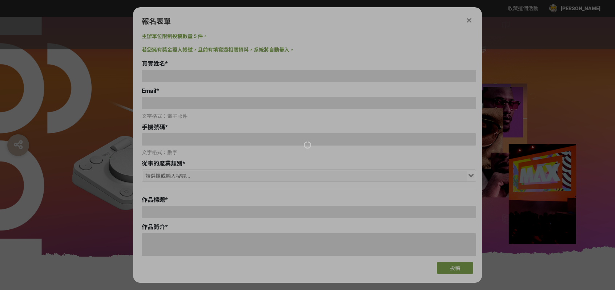
type input "[EMAIL_ADDRESS][DOMAIN_NAME]"
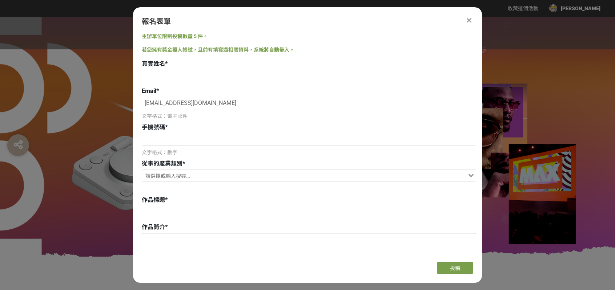
click at [196, 240] on textarea at bounding box center [309, 270] width 334 height 73
paste textarea "創意理念 海報視覺融合愉悅、輕盈、跳躍的靈感光點，以及象徵創作流程與思路自由流動的線條，展現未來創作者的創作不再受限於工具，而是成為靈感自由延伸的一部分。畫面…"
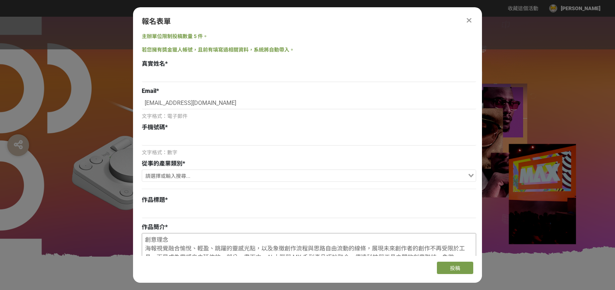
scroll to position [22, 0]
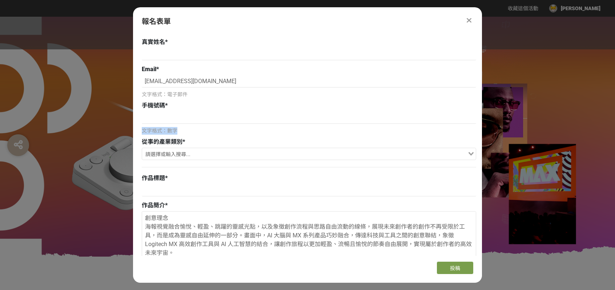
drag, startPoint x: 480, startPoint y: 109, endPoint x: 479, endPoint y: 128, distance: 18.9
click at [479, 129] on div "主辦單位限制投稿數量 5 件。 若您擁有獎金獵人帳號，且前有填寫過相關資料，系統將自動帶入。 真實姓名 * Email * [EMAIL_ADDRESS][D…" at bounding box center [307, 145] width 349 height 224
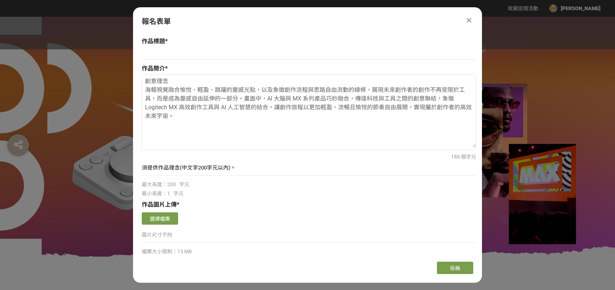
scroll to position [161, 0]
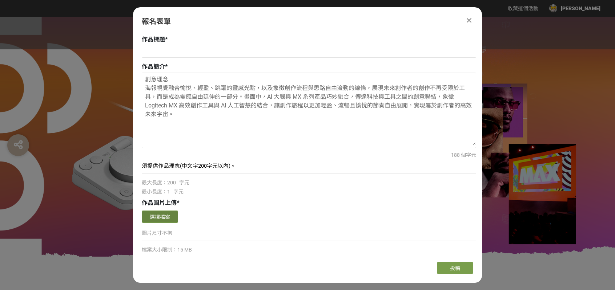
click at [165, 216] on button "選擇檔案" at bounding box center [160, 217] width 36 height 12
click at [188, 122] on textarea "創意理念 海報視覺融合愉悅、輕盈、跳躍的靈感光點，以及象徵創作流程與思路自由流動的線條，展現未來創作者的創作不再受限於工具，而是成為靈感自由延伸的一部分。畫面…" at bounding box center [309, 109] width 334 height 73
drag, startPoint x: 190, startPoint y: 119, endPoint x: 140, endPoint y: 76, distance: 66.0
click at [134, 78] on div "主辦單位限制投稿數量 5 件。 若您擁有獎金獵人帳號，且前有填寫過相關資料，系統將自動帶入。 真實姓名 * Email * [EMAIL_ADDRESS][D…" at bounding box center [307, 145] width 349 height 224
paste textarea "視覺融合愉悅、輕盈、跳躍的靈感光點與自由流動的線條，象徵創作不再受限於工具，而是靈感自由的延伸。畫面中，創作者的手、MX 系列產品與 AI 大腦巧妙融合，傳達…"
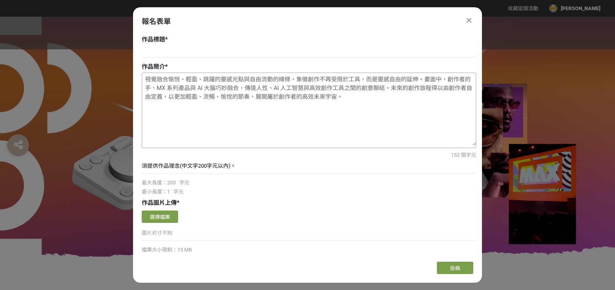
click at [450, 118] on textarea "視覺融合愉悅、輕盈、跳躍的靈感光點與自由流動的線條，象徵創作不再受限於工具，而是靈感自由的延伸。畫面中，創作者的手、MX 系列產品與 AI 大腦巧妙融合，傳達…" at bounding box center [309, 109] width 334 height 73
click at [225, 122] on textarea "視覺融合愉悅、輕盈、跳躍的靈感光點與自由流動的線條，象徵創作不再受限於工具，而是靈感自由的延伸。畫面中，創作者的手、MX 系列產品與 AI 大腦巧妙融合，傳達…" at bounding box center [309, 109] width 334 height 73
type textarea "視覺融合愉悅、輕盈、跳躍的靈感光點與自由流動的線條，象徵創作不再受限於工具，而是靈感自由的延伸。畫面中，創作者的手、MX 系列產品與 AI 大腦巧妙融合，傳達…"
click at [175, 213] on button "選擇檔案" at bounding box center [160, 217] width 36 height 12
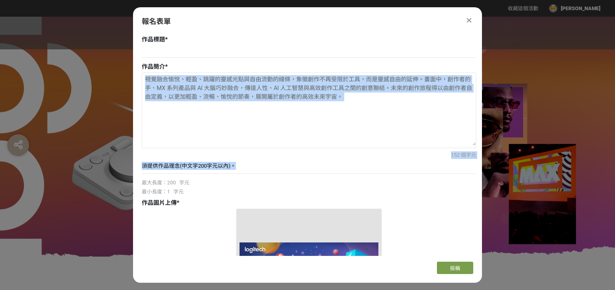
drag, startPoint x: 480, startPoint y: 148, endPoint x: 480, endPoint y: 162, distance: 13.8
click at [480, 162] on div "主辦單位限制投稿數量 5 件。 若您擁有獎金獵人帳號，且前有填寫過相關資料，系統將自動帶入。 真實姓名 * Email * [EMAIL_ADDRESS][D…" at bounding box center [307, 145] width 349 height 224
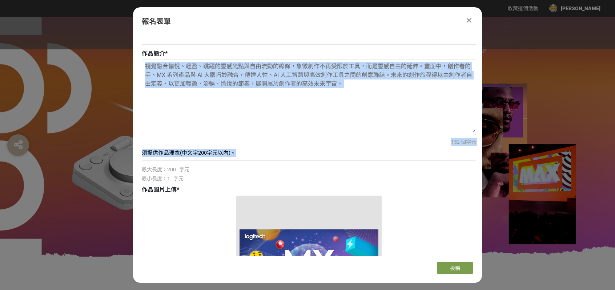
scroll to position [0, 0]
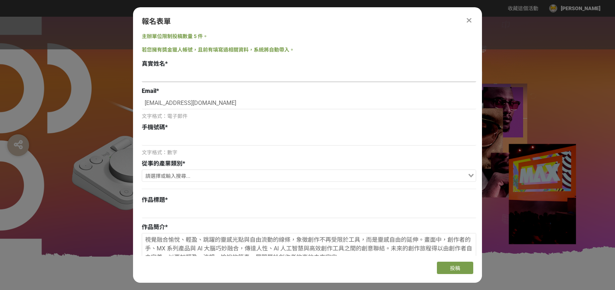
click at [164, 81] on input at bounding box center [309, 76] width 334 height 12
type input "[PERSON_NAME]"
click at [204, 139] on input at bounding box center [309, 139] width 334 height 12
click at [196, 140] on input at bounding box center [309, 139] width 334 height 12
click at [193, 143] on input at bounding box center [309, 139] width 334 height 12
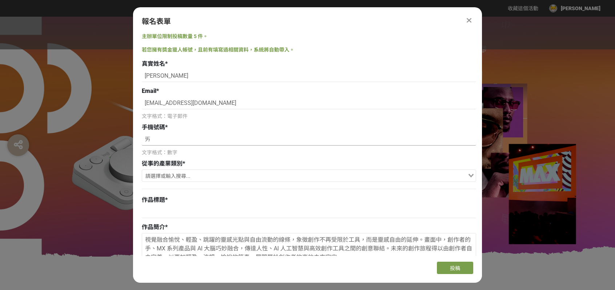
type input "ㄅㄞ"
type input "0911017726"
click at [188, 176] on input "Search for option" at bounding box center [305, 177] width 324 height 10
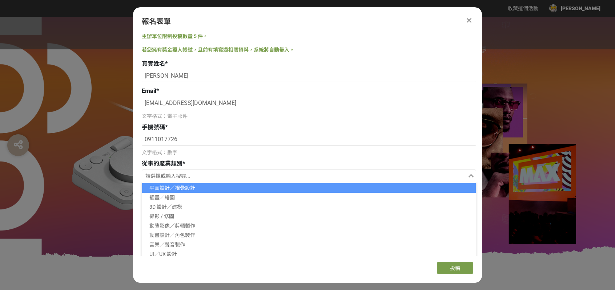
click at [186, 187] on li "平面設計／視覺設計" at bounding box center [309, 188] width 334 height 9
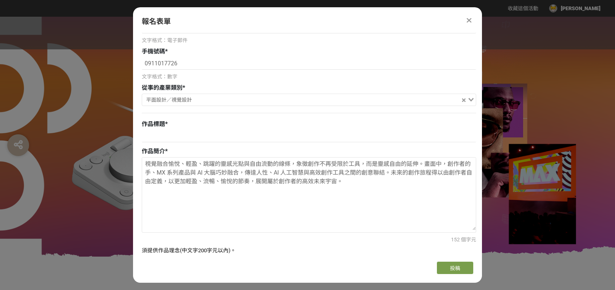
scroll to position [81, 0]
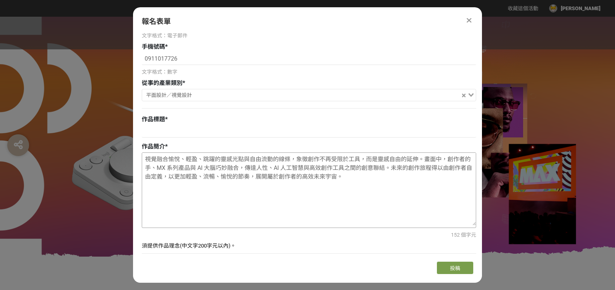
click at [465, 207] on textarea "視覺融合愉悅、輕盈、跳躍的靈感光點與自由流動的線條，象徵創作不再受限於工具，而是靈感自由的延伸。畫面中，創作者的手、MX 系列產品與 AI 大腦巧妙融合，傳達…" at bounding box center [309, 189] width 334 height 73
click at [174, 130] on input at bounding box center [309, 131] width 334 height 12
paste input "MX×AI，高效創作宇宙"
click at [166, 130] on input "MX×AI，高效創作宇宙" at bounding box center [309, 131] width 334 height 12
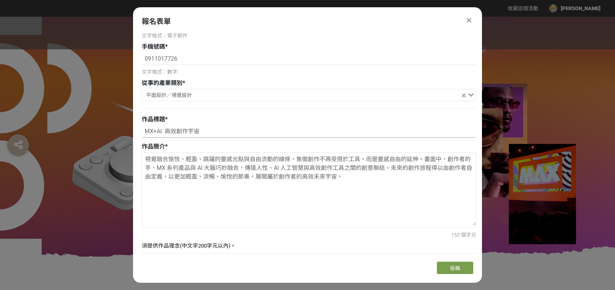
click at [199, 130] on input "MX×AI 高效創作宇宙" at bounding box center [309, 131] width 334 height 12
click at [163, 129] on input "MX×AI 高效創作宇宙" at bounding box center [309, 131] width 334 height 12
click at [200, 133] on input "MX×AI 高效創作宇宙" at bounding box center [309, 131] width 334 height 12
drag, startPoint x: 479, startPoint y: 67, endPoint x: 480, endPoint y: 62, distance: 4.4
click at [480, 62] on div "主辦單位限制投稿數量 5 件。 若您擁有獎金獵人帳號，且前有填寫過相關資料，系統將自動帶入。 真實姓名 * [PERSON_NAME] * [EMAIL_AD…" at bounding box center [307, 145] width 349 height 224
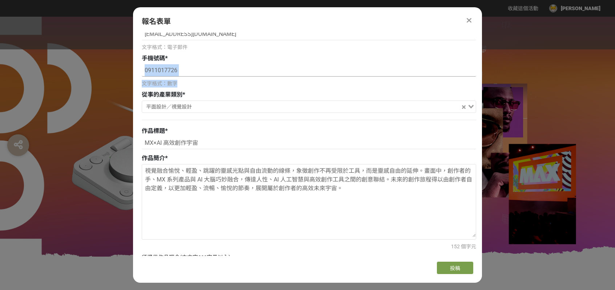
scroll to position [71, 0]
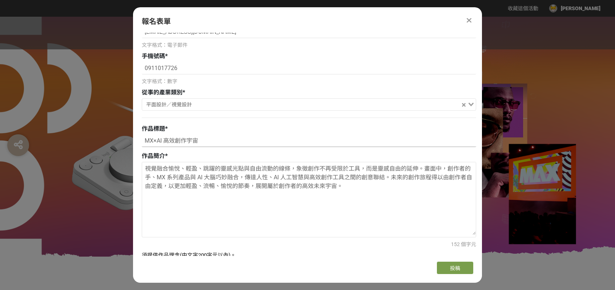
click at [177, 138] on input "MX×AI 高效創作宇宙" at bounding box center [309, 141] width 334 height 12
drag, startPoint x: 176, startPoint y: 138, endPoint x: 140, endPoint y: 141, distance: 36.4
click at [140, 141] on div "主辦單位限制投稿數量 5 件。 若您擁有獎金獵人帳號，且前有填寫過相關資料，系統將自動帶入。 真實姓名 * [PERSON_NAME] * [EMAIL_AD…" at bounding box center [307, 145] width 349 height 224
click at [186, 142] on input "MX×AI 高效創作宇宙" at bounding box center [309, 141] width 334 height 12
click at [185, 141] on input "MX×AI 高效創作宇宙" at bounding box center [309, 141] width 334 height 12
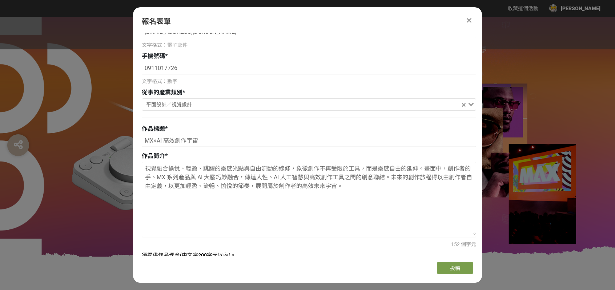
click at [163, 141] on input "MX×AI 高效創作宇宙" at bounding box center [309, 141] width 334 height 12
click at [187, 143] on input "MX×AI 高效創作宇宙" at bounding box center [309, 141] width 334 height 12
drag, startPoint x: 220, startPoint y: 139, endPoint x: 145, endPoint y: 141, distance: 75.6
click at [145, 144] on input "MX×AI 高效愉悅創作小宇宙" at bounding box center [309, 141] width 334 height 12
type input "MX×AI 高效愉悅創作小宇宙"
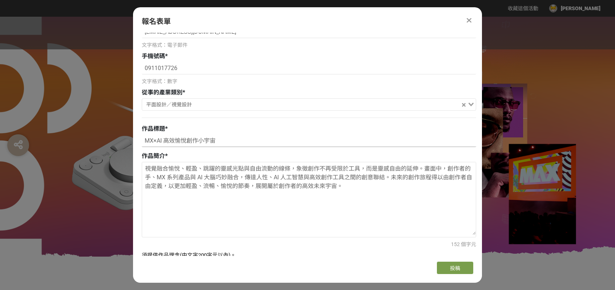
click at [443, 143] on input "MX×AI 高效愉悅創作小宇宙" at bounding box center [309, 141] width 334 height 12
click at [235, 138] on input "MX×AI 高效愉悅創作小宇宙" at bounding box center [309, 141] width 334 height 12
click at [236, 190] on textarea "視覺融合愉悅、輕盈、跳躍的靈感光點與自由流動的線條，象徵創作不再受限於工具，而是靈感自由的延伸。畫面中，創作者的手、MX 系列產品與 AI 大腦巧妙融合，傳達…" at bounding box center [309, 198] width 334 height 73
click at [241, 242] on div "152 個字元" at bounding box center [309, 245] width 334 height 8
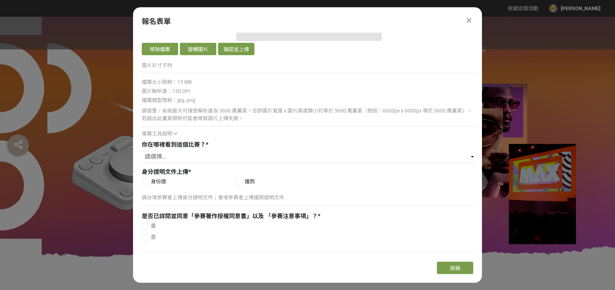
scroll to position [478, 0]
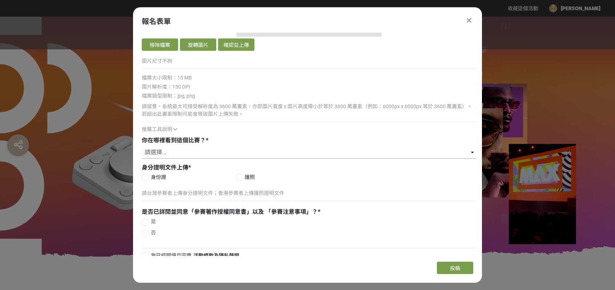
click at [158, 151] on select "請選擇... Logitech Taiwan Facebook 粉絲專頁 Logitech 官方電子報（EDM） ​線上廣告 ​合作講者／KOL 社群分享 媒…" at bounding box center [309, 152] width 334 height 12
select select "​赫綵設計學院官方公告"
click at [142, 146] on select "請選擇... Logitech Taiwan Facebook 粉絲專頁 Logitech 官方電子報（EDM） ​線上廣告 ​合作講者／KOL 社群分享 媒…" at bounding box center [309, 152] width 334 height 12
click at [160, 176] on span "身份證" at bounding box center [158, 178] width 15 height 8
click at [147, 176] on input "身份證" at bounding box center [144, 177] width 5 height 5
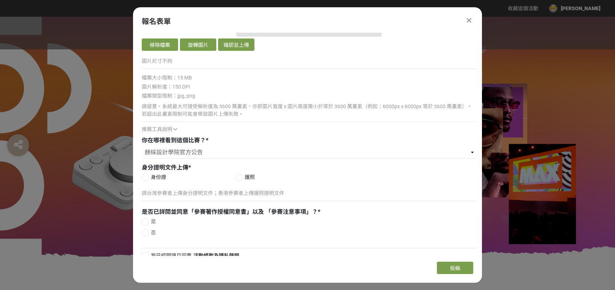
radio input "false"
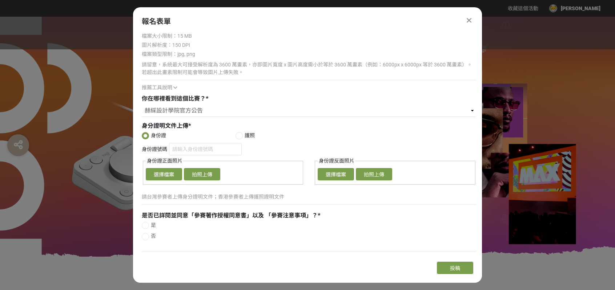
scroll to position [531, 0]
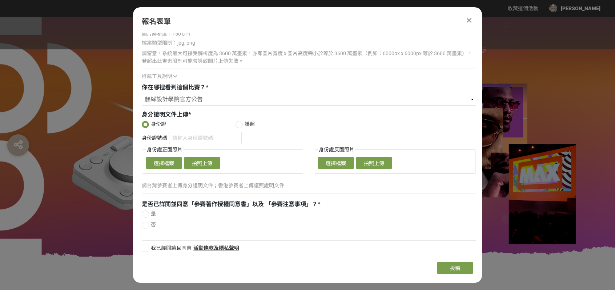
click at [145, 213] on div at bounding box center [145, 214] width 7 height 7
radio input "true"
click at [164, 161] on button "選擇檔案" at bounding box center [164, 163] width 36 height 12
click at [160, 159] on button "選擇檔案" at bounding box center [164, 163] width 36 height 12
click at [4, 115] on div at bounding box center [307, 137] width 615 height 240
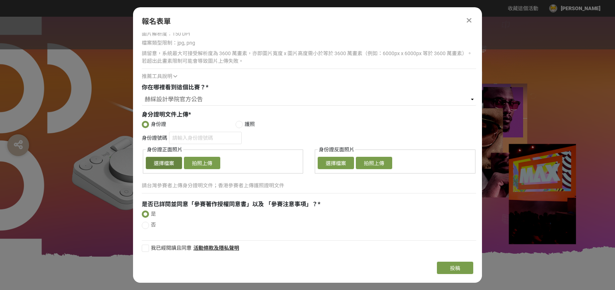
click at [170, 158] on button "選擇檔案" at bounding box center [164, 163] width 36 height 12
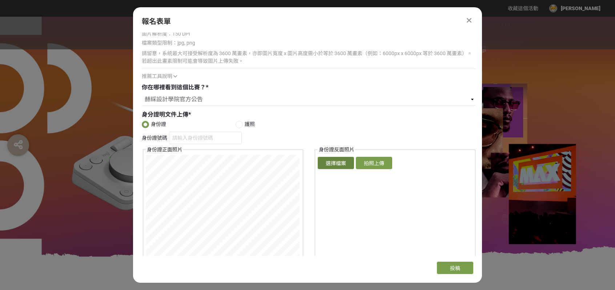
click at [327, 160] on button "選擇檔案" at bounding box center [336, 163] width 36 height 12
click at [393, 248] on div "身份證號碼 身份證正面照片 確認上傳 取消 旋轉圖片 選擇檔案 拍照上傳 身份證反面照片 確認上傳 取消 旋轉圖片 選擇檔案 拍照上傳" at bounding box center [309, 225] width 334 height 187
click at [385, 238] on fieldset "身份證反面照片 確認上傳 取消 旋轉圖片 選擇檔案 拍照上傳" at bounding box center [395, 232] width 161 height 173
drag, startPoint x: 399, startPoint y: 250, endPoint x: 391, endPoint y: 245, distance: 9.5
click at [399, 250] on fieldset "身份證反面照片 確認上傳 取消 旋轉圖片 選擇檔案 拍照上傳" at bounding box center [395, 232] width 161 height 173
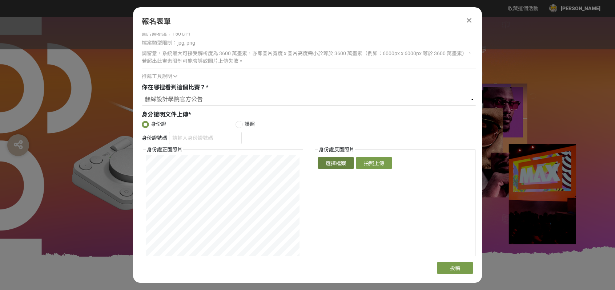
click at [339, 163] on button "選擇檔案" at bounding box center [336, 163] width 36 height 12
drag, startPoint x: 480, startPoint y: 181, endPoint x: 482, endPoint y: 193, distance: 11.8
click at [481, 193] on div "主辦單位限制投稿數量 5 件。 若您擁有獎金獵人帳號，且前有填寫過相關資料，系統將自動帶入。 真實姓名 * [PERSON_NAME] * [EMAIL_AD…" at bounding box center [307, 145] width 349 height 224
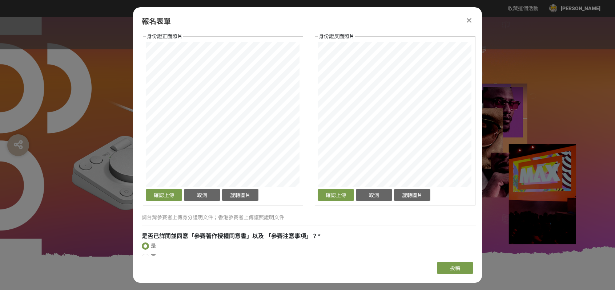
scroll to position [639, 0]
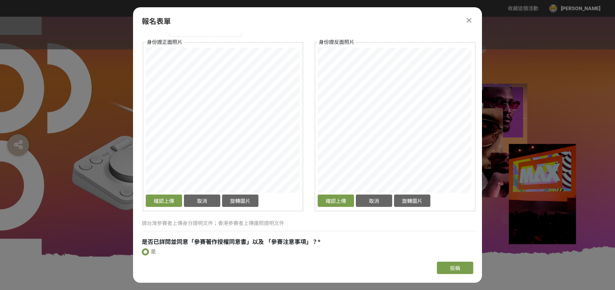
click at [309, 190] on div "身份證號碼 身份證正面照片 確認上傳 取消 旋轉圖片 選擇檔案 拍照上傳 身份證反面照片 確認上傳 取消 旋轉圖片 選擇檔案 拍照上傳" at bounding box center [309, 117] width 334 height 187
click at [294, 65] on div "身份證號碼 身份證正面照片 確認上傳 取消 旋轉圖片 選擇檔案 拍照上傳 身份證反面照片 確認上傳 取消 旋轉圖片 選擇檔案 拍照上傳" at bounding box center [309, 117] width 334 height 187
click at [164, 201] on button "確認上傳" at bounding box center [164, 201] width 36 height 12
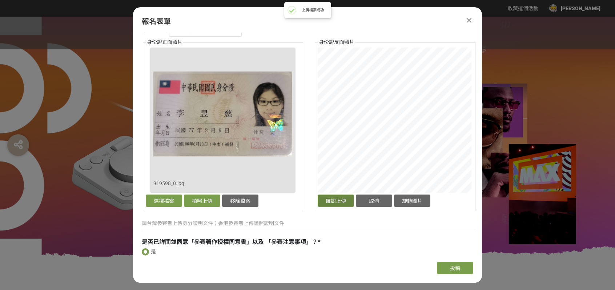
click at [339, 199] on button "確認上傳" at bounding box center [336, 201] width 36 height 12
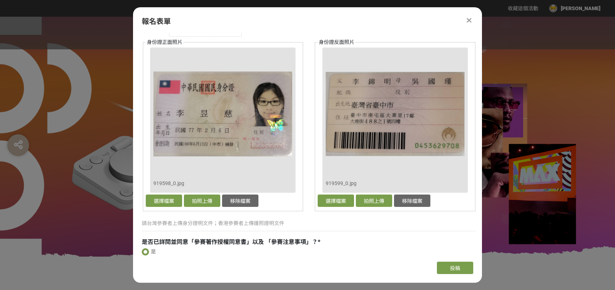
scroll to position [677, 0]
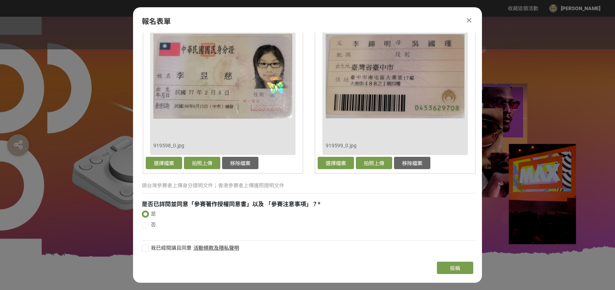
click at [235, 246] on link "活動條款及隱私聲明" at bounding box center [216, 248] width 46 height 6
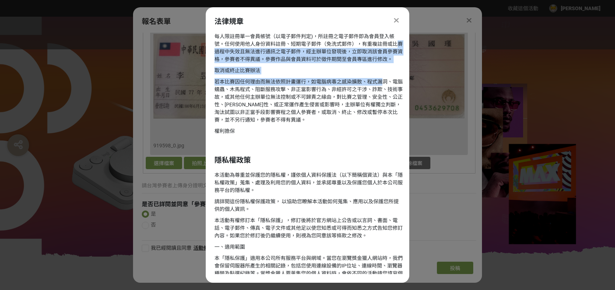
drag, startPoint x: 403, startPoint y: 41, endPoint x: 385, endPoint y: 87, distance: 49.9
click at [385, 88] on div "法律規章 每人限註冊單一會員帳號（以電子郵件判定)，所註冊之電子郵件即為會員登入帳號。任何使用他人身份資料註冊、短期電子郵件（免洗式郵件），有重複註冊或比賽過…" at bounding box center [308, 145] width 204 height 258
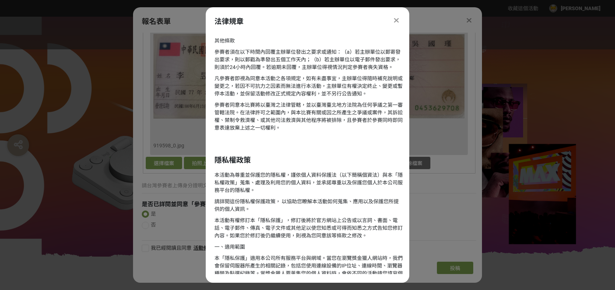
scroll to position [714, 0]
click at [360, 240] on p "本活動有權修訂本「隱私保護」，修訂後將於官方網站上公告或以言詞、書面、電話、電子郵件、傳真、電子文件或其他足以使您知悉或可得而知悉之方式告知您修訂內容。如果您…" at bounding box center [308, 228] width 189 height 23
click at [395, 17] on icon at bounding box center [396, 20] width 5 height 7
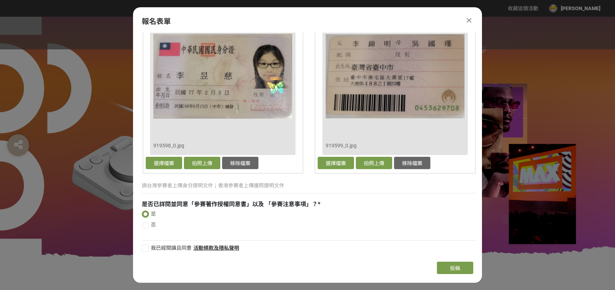
click at [176, 246] on span "我已經閱讀且同意" at bounding box center [171, 248] width 41 height 6
click at [147, 246] on input "我已經閱讀且同意" at bounding box center [144, 248] width 5 height 5
checkbox input "false"
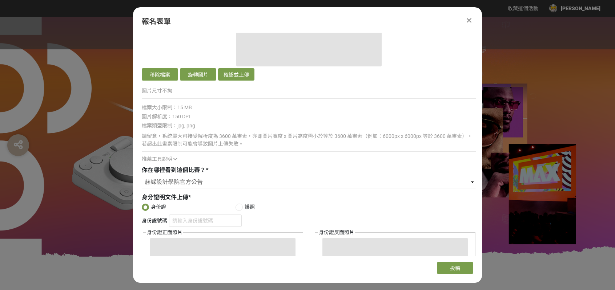
scroll to position [446, 0]
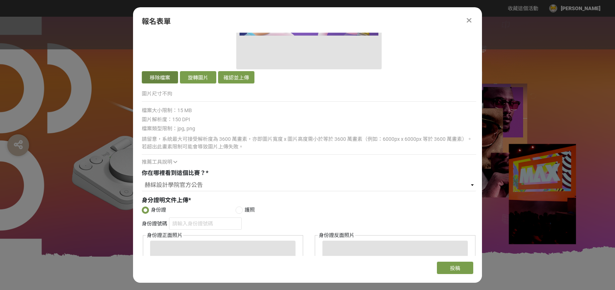
click at [166, 74] on button "移除檔案" at bounding box center [160, 77] width 36 height 12
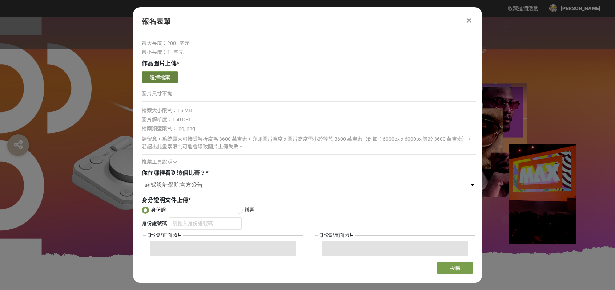
click at [166, 76] on button "選擇檔案" at bounding box center [160, 77] width 36 height 12
click at [165, 76] on button "選擇檔案" at bounding box center [160, 77] width 36 height 12
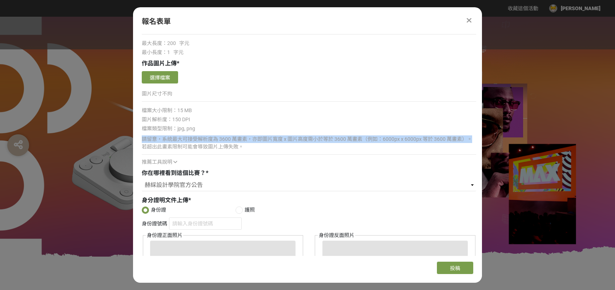
drag, startPoint x: 480, startPoint y: 134, endPoint x: 479, endPoint y: 130, distance: 3.7
click at [479, 129] on div "主辦單位限制投稿數量 5 件。 若您擁有獎金獵人帳號，且前有填寫過相關資料，系統將自動帶入。 真實姓名 * [PERSON_NAME] * [EMAIL_AD…" at bounding box center [307, 145] width 349 height 224
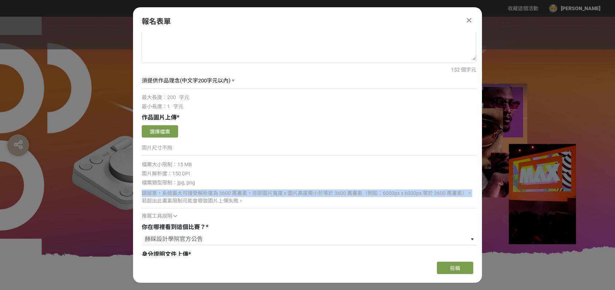
scroll to position [234, 0]
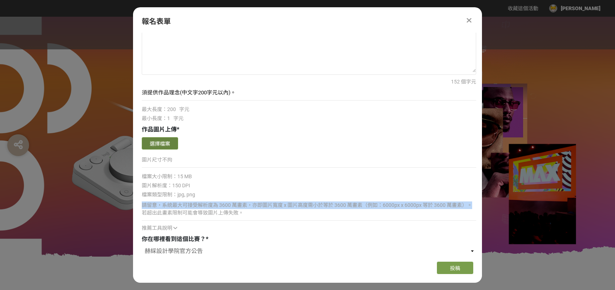
click at [168, 143] on button "選擇檔案" at bounding box center [160, 143] width 36 height 12
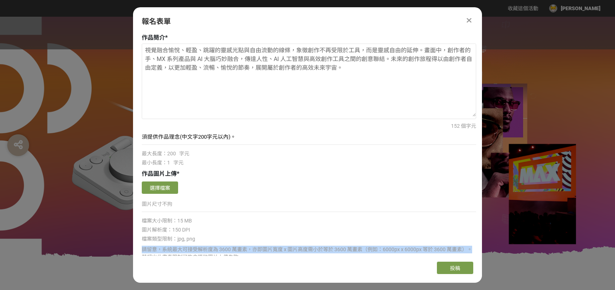
scroll to position [187, 0]
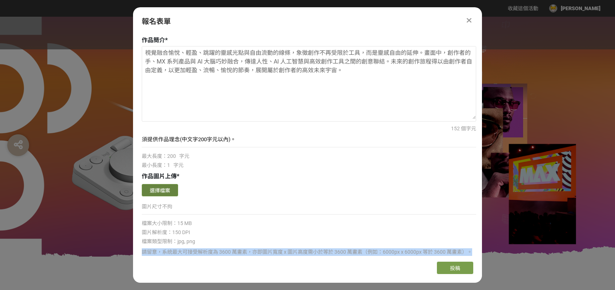
click at [150, 190] on button "選擇檔案" at bounding box center [160, 190] width 36 height 12
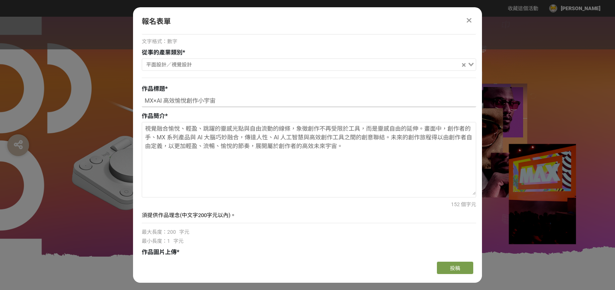
scroll to position [114, 0]
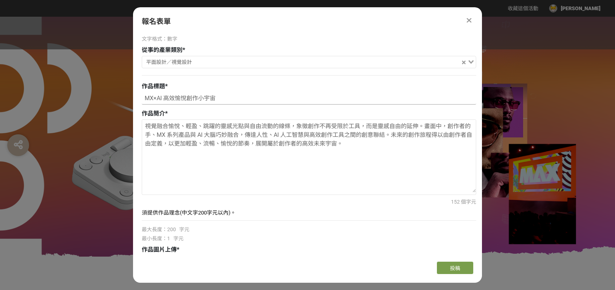
drag, startPoint x: 203, startPoint y: 106, endPoint x: 108, endPoint y: 102, distance: 94.6
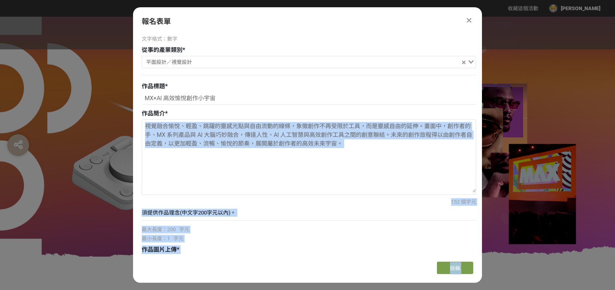
drag, startPoint x: 480, startPoint y: 126, endPoint x: 480, endPoint y: 112, distance: 14.6
click at [481, 112] on div "主辦單位限制投稿數量 5 件。 若您擁有獎金獵人帳號，且前有填寫過相關資料，系統將自動帶入。 真實姓名 * [PERSON_NAME] * [EMAIL_AD…" at bounding box center [307, 145] width 349 height 224
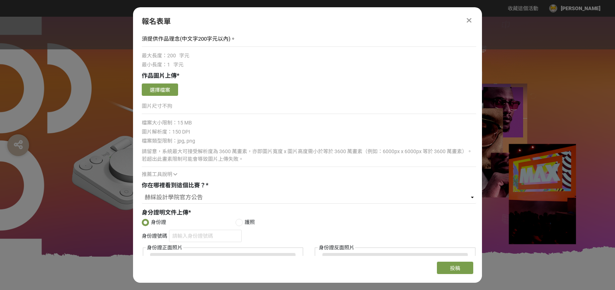
scroll to position [290, 0]
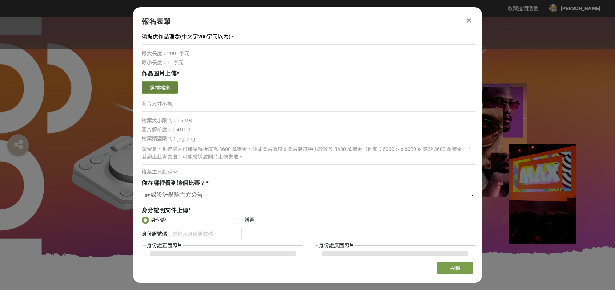
click at [173, 84] on button "選擇檔案" at bounding box center [160, 87] width 36 height 12
click at [471, 20] on icon at bounding box center [469, 20] width 5 height 7
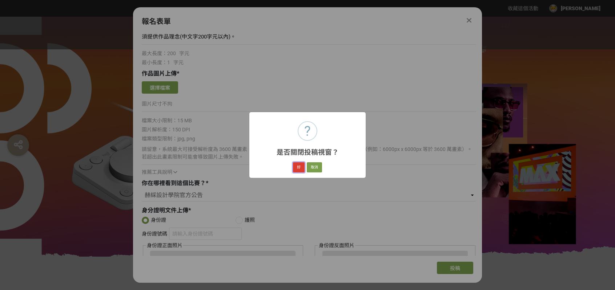
click at [299, 169] on button "好" at bounding box center [299, 167] width 12 height 10
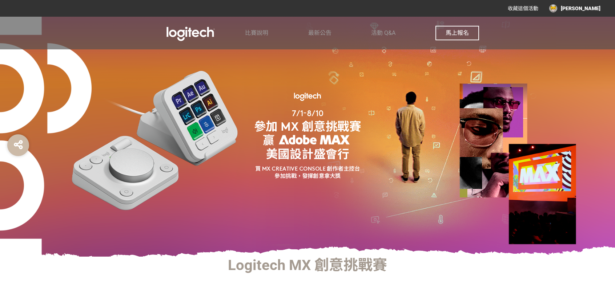
click at [477, 35] on button "馬上報名" at bounding box center [457, 33] width 44 height 15
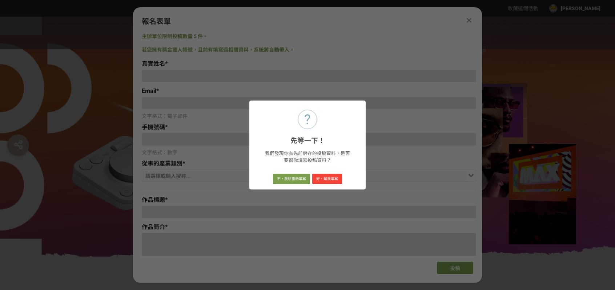
type input "[EMAIL_ADDRESS][DOMAIN_NAME]"
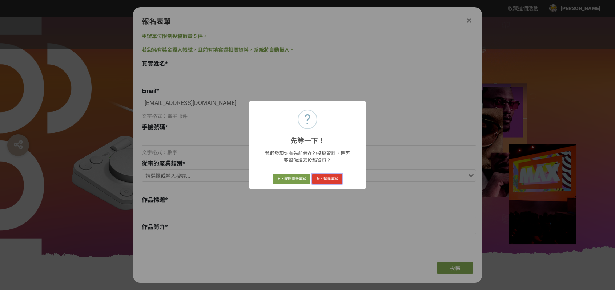
click at [326, 176] on button "好，幫我填寫" at bounding box center [327, 179] width 30 height 10
type input "[PERSON_NAME]"
type input "0911017726"
type input "MX×AI 高效愉悅創作小宇宙"
type textarea "視覺融合愉悅、輕盈、跳躍的靈感光點與自由流動的線條，象徵創作不再受限於工具，而是靈感自由的延伸。畫面中，創作者的手、MX 系列產品與 AI 大腦巧妙融合，傳達…"
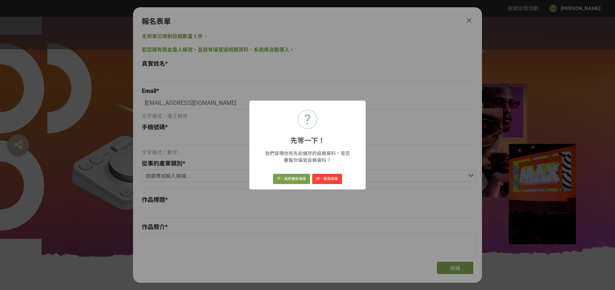
select select "​赫綵設計學院官方公告"
radio input "true"
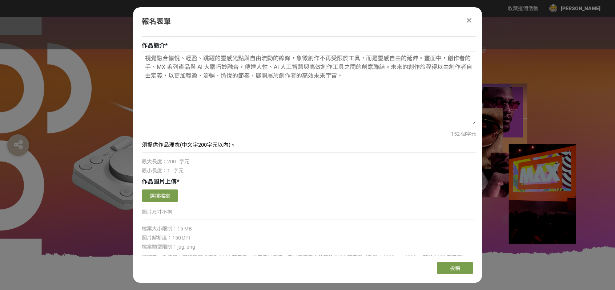
scroll to position [184, 0]
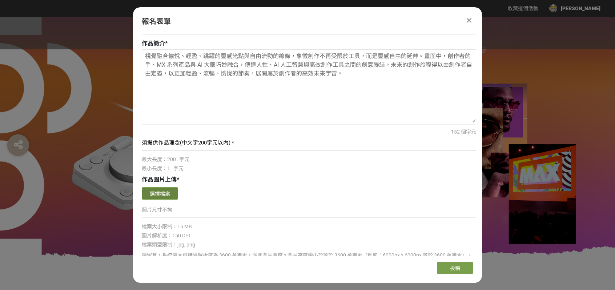
click at [172, 193] on button "選擇檔案" at bounding box center [160, 194] width 36 height 12
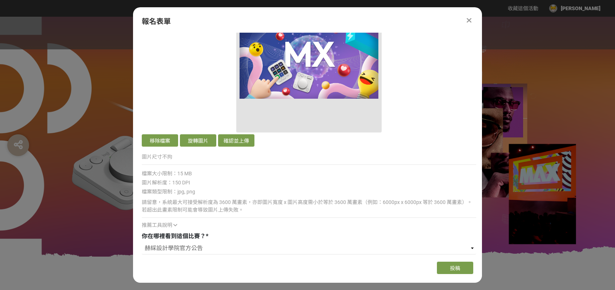
scroll to position [379, 0]
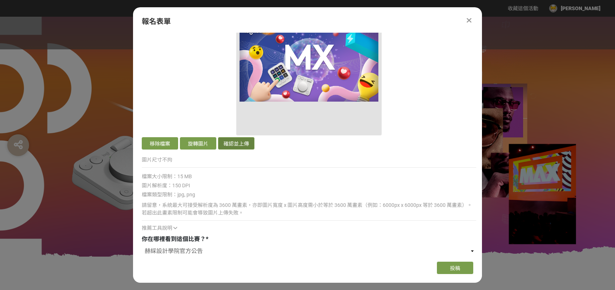
click at [229, 142] on button "確認並上傳" at bounding box center [236, 143] width 36 height 12
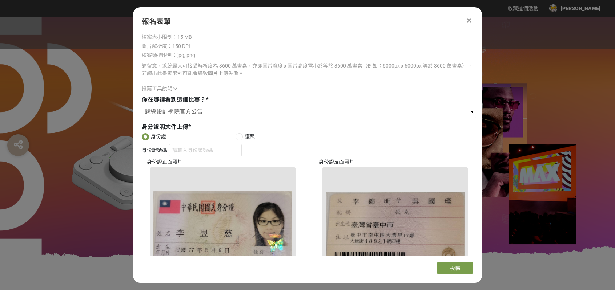
scroll to position [525, 0]
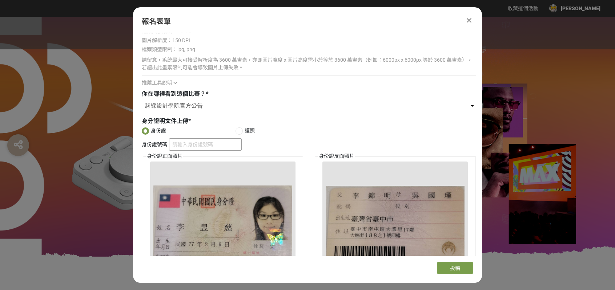
click at [192, 144] on input "身份證號碼" at bounding box center [205, 144] width 73 height 12
click at [189, 144] on input "L223526005" at bounding box center [205, 144] width 73 height 12
type input "L223536005"
click at [215, 127] on label "身份證" at bounding box center [189, 131] width 94 height 8
click at [148, 130] on input "身份證" at bounding box center [146, 132] width 5 height 5
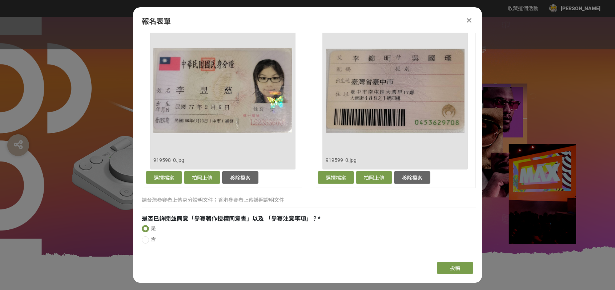
scroll to position [677, 0]
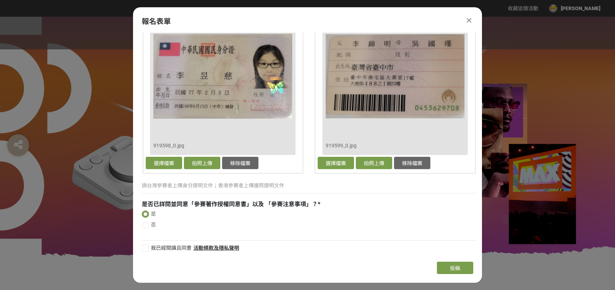
click at [174, 247] on span "我已經閱讀且同意" at bounding box center [171, 248] width 41 height 6
click at [147, 247] on input "我已經閱讀且同意" at bounding box center [144, 248] width 5 height 5
checkbox input "false"
click at [448, 266] on button "投稿" at bounding box center [455, 268] width 36 height 12
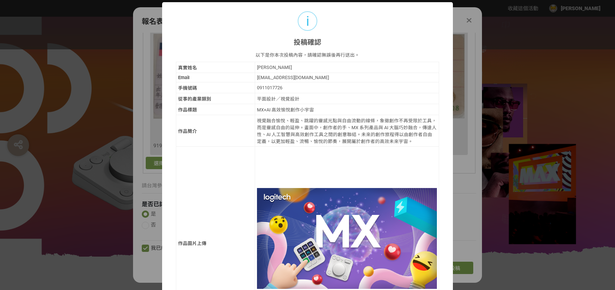
click at [422, 124] on div "視覺融合愉悅、輕盈、跳躍的靈感光點與自由流動的線條，象徵創作不再受限於工具，而是靈感自由的延伸。畫面中，創作者的手、MX 系列產品與 AI 大腦巧妙融合，傳達…" at bounding box center [347, 131] width 180 height 28
click at [304, 132] on div "視覺融合愉悅、輕盈、跳躍的靈感光點與自由流動的線條，象徵創作不再受限於工具，而是靈感自由的延伸。畫面中，創作者的手、MX 系列產品與 AI 大腦巧妙融合，傳達…" at bounding box center [347, 131] width 180 height 28
click at [356, 136] on div "視覺融合愉悅、輕盈、跳躍的靈感光點與自由流動的線條，象徵創作不再受限於工具，而是靈感自由的延伸。畫面中，創作者的手、MX 系列產品與 AI 大腦巧妙融合，傳達…" at bounding box center [347, 131] width 180 height 28
click at [357, 135] on div "視覺融合愉悅、輕盈、跳躍的靈感光點與自由流動的線條，象徵創作不再受限於工具，而是靈感自由的延伸。畫面中，創作者的手、MX 系列產品與 AI 大腦巧妙融合，傳達…" at bounding box center [347, 131] width 180 height 28
click at [361, 138] on div "視覺融合愉悅、輕盈、跳躍的靈感光點與自由流動的線條，象徵創作不再受限於工具，而是靈感自由的延伸。畫面中，創作者的手、MX 系列產品與 AI 大腦巧妙融合，傳達…" at bounding box center [347, 131] width 180 height 28
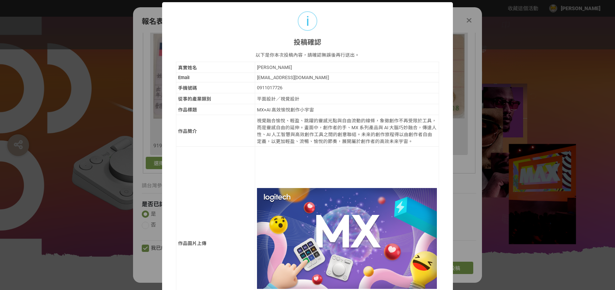
click at [369, 139] on div "視覺融合愉悅、輕盈、跳躍的靈感光點與自由流動的線條，象徵創作不再受限於工具，而是靈感自由的延伸。畫面中，創作者的手、MX 系列產品與 AI 大腦巧妙融合，傳達…" at bounding box center [347, 131] width 180 height 28
click at [360, 138] on div "視覺融合愉悅、輕盈、跳躍的靈感光點與自由流動的線條，象徵創作不再受限於工具，而是靈感自由的延伸。畫面中，創作者的手、MX 系列產品與 AI 大腦巧妙融合，傳達…" at bounding box center [347, 131] width 180 height 28
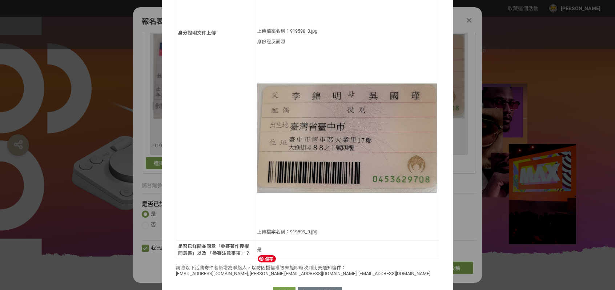
scroll to position [535, 0]
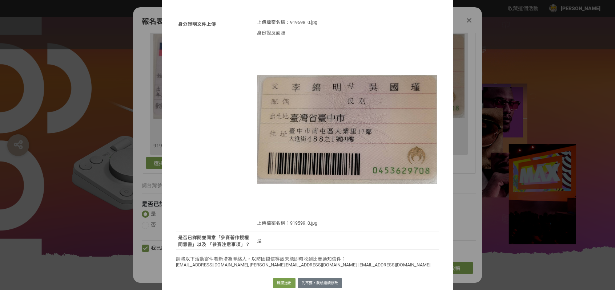
click at [257, 237] on div "是" at bounding box center [347, 240] width 180 height 7
click at [285, 279] on button "確認送出" at bounding box center [284, 283] width 23 height 10
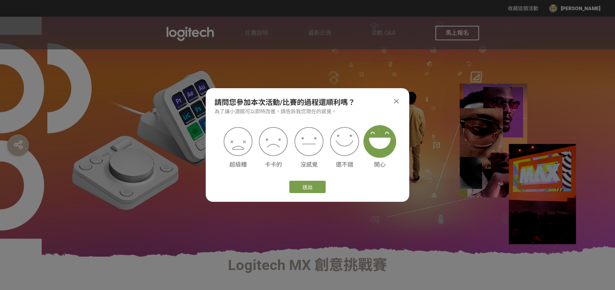
click at [378, 135] on img at bounding box center [379, 141] width 33 height 33
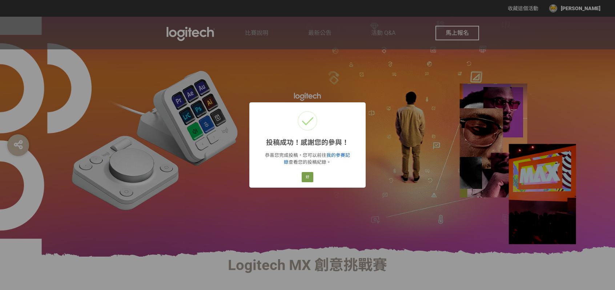
click at [337, 156] on link "我的參賽記錄" at bounding box center [317, 159] width 66 height 12
click at [308, 175] on button "好" at bounding box center [308, 177] width 12 height 10
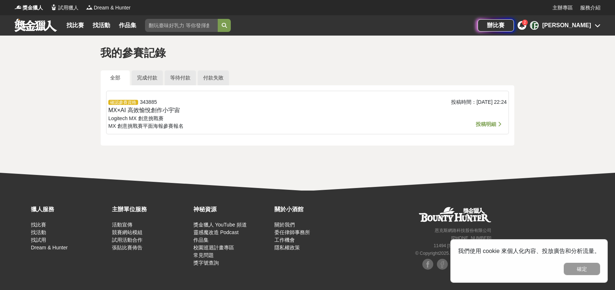
click at [167, 118] on div "確認參賽資格 343885 MX×AI 高效愉悅創作小宇宙 Logitech MX 創意挑戰賽 MX 創意挑戰賽 平面海報參賽報名" at bounding box center [241, 114] width 266 height 32
click at [486, 122] on span "投稿明細" at bounding box center [486, 124] width 20 height 6
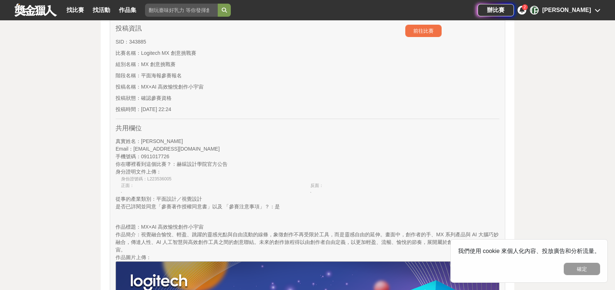
scroll to position [118, 0]
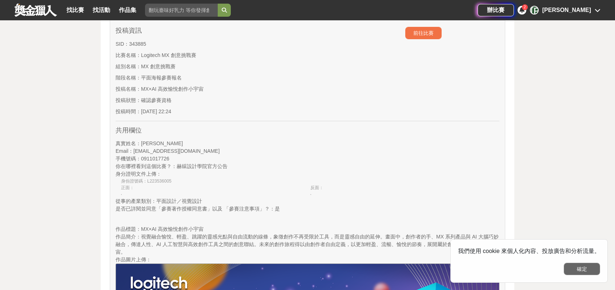
click at [589, 271] on button "確定" at bounding box center [582, 269] width 36 height 12
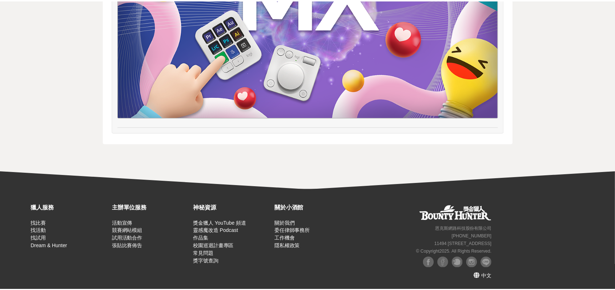
scroll to position [0, 0]
